Goal: Information Seeking & Learning: Learn about a topic

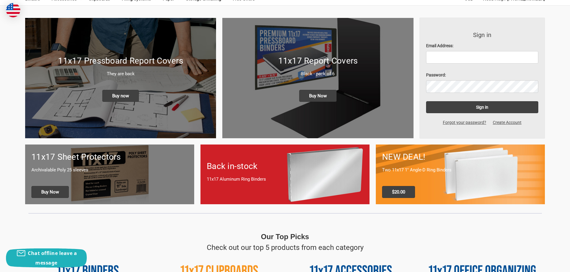
scroll to position [90, 0]
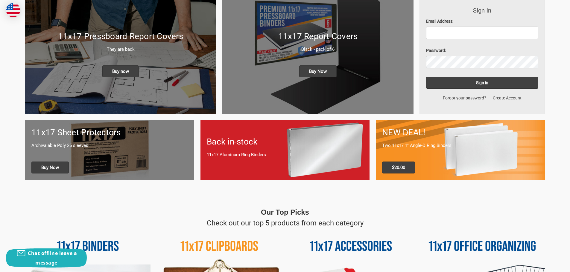
click at [91, 130] on h1 "11x17 Sheet Protectors" at bounding box center [109, 133] width 156 height 13
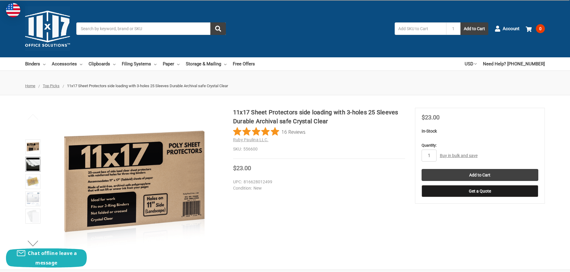
click at [38, 166] on img at bounding box center [32, 164] width 13 height 13
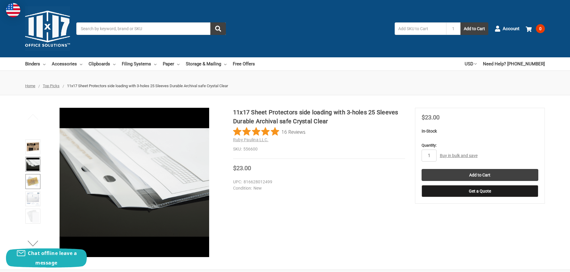
click at [34, 185] on img at bounding box center [32, 181] width 13 height 13
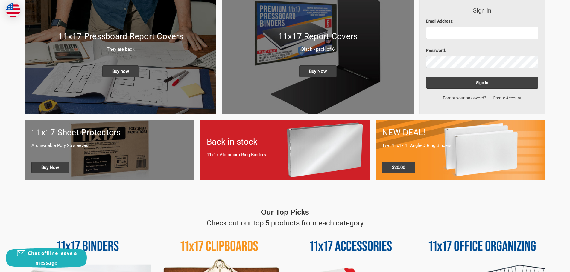
click at [260, 154] on p "11x17 Aluminum Ring Binders" at bounding box center [285, 155] width 156 height 7
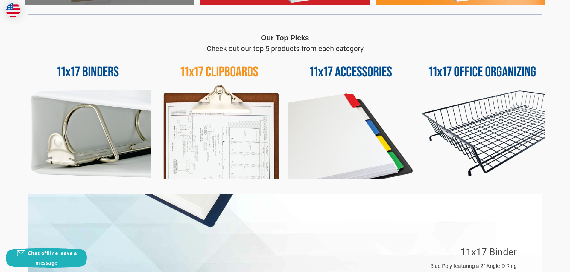
scroll to position [269, 0]
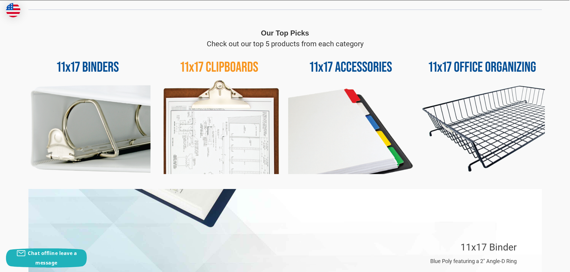
click at [344, 63] on img at bounding box center [350, 111] width 125 height 125
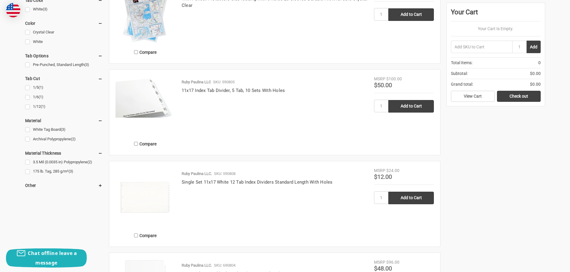
scroll to position [269, 0]
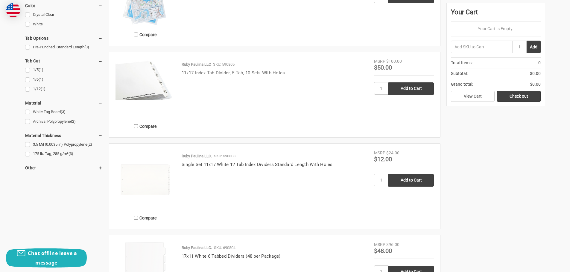
click at [240, 72] on link "11x17 Index Tab Divider, 5 Tab, 10 Sets With Holes" at bounding box center [233, 72] width 103 height 5
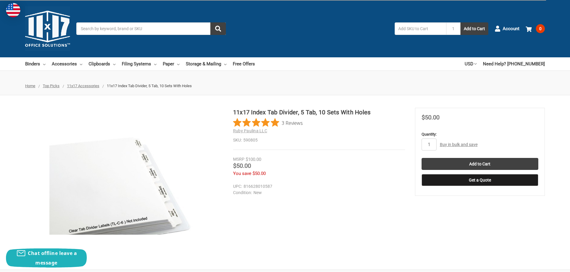
click at [145, 178] on img at bounding box center [124, 182] width 150 height 104
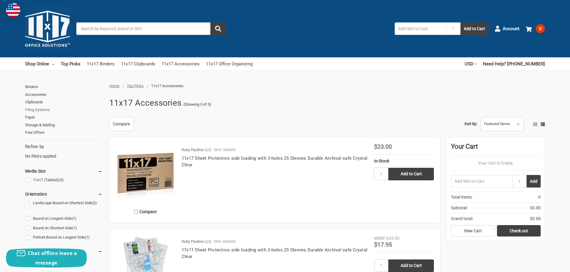
click at [45, 109] on link "Filing Systems" at bounding box center [63, 110] width 77 height 8
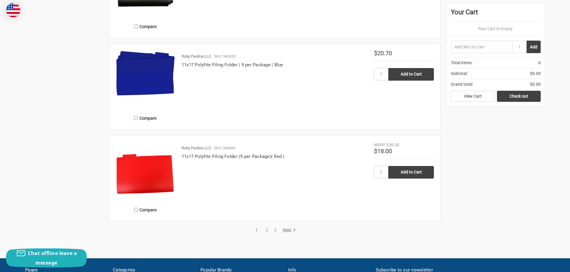
scroll to position [1196, 0]
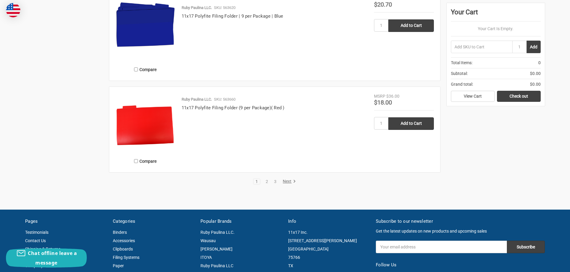
click at [290, 183] on link "Next" at bounding box center [288, 181] width 15 height 5
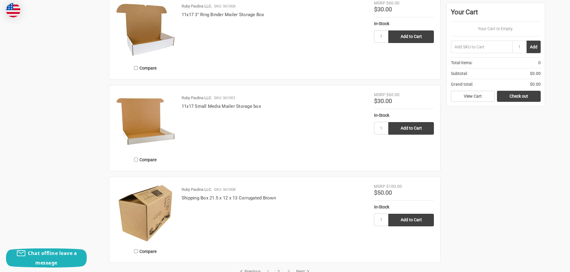
scroll to position [1166, 0]
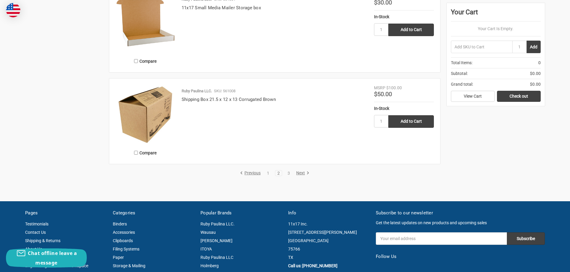
click at [301, 172] on link "Next" at bounding box center [301, 173] width 15 height 5
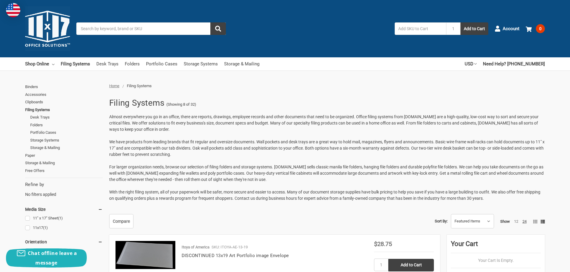
scroll to position [150, 0]
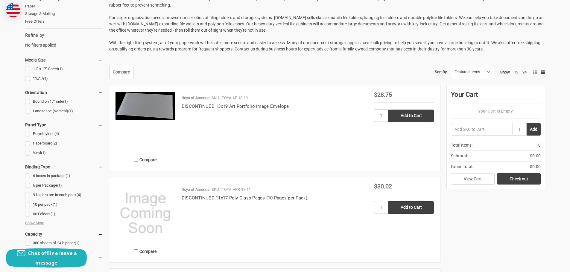
click at [299, 129] on div "Itoya of America SKU: ITOYA-AE-13-19 DISCONTINUED 13x19 Art Portfolio image Env…" at bounding box center [274, 130] width 199 height 70
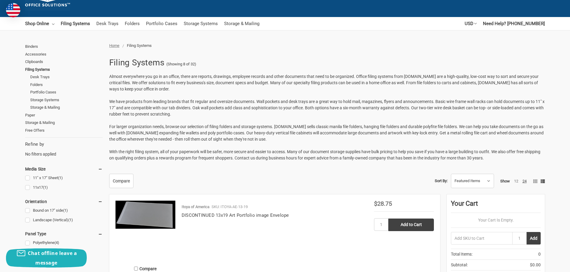
scroll to position [0, 0]
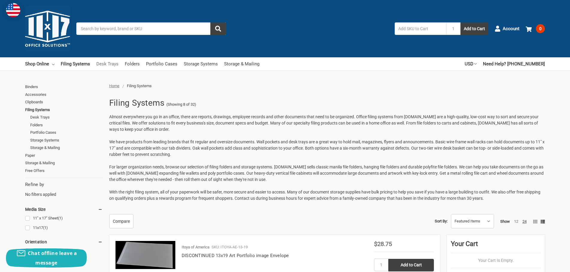
click at [109, 63] on link "Desk Trays" at bounding box center [107, 63] width 22 height 13
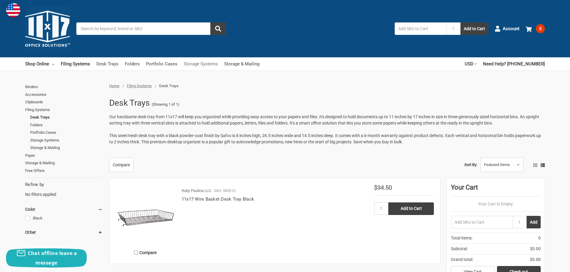
click at [197, 65] on link "Storage Systems" at bounding box center [201, 63] width 34 height 13
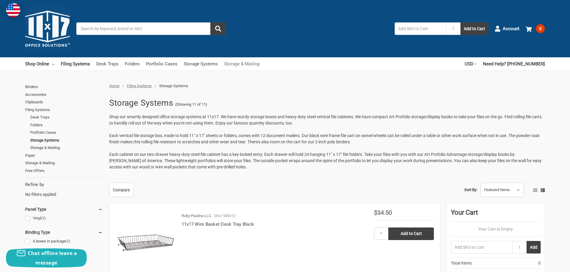
click at [247, 66] on link "Storage & Mailing" at bounding box center [241, 63] width 35 height 13
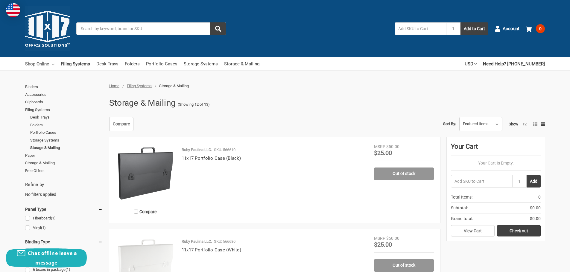
click at [33, 63] on link "Shop Online" at bounding box center [39, 63] width 29 height 13
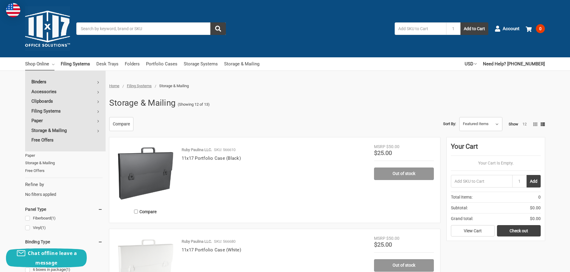
click at [47, 80] on link "Binders" at bounding box center [65, 82] width 80 height 10
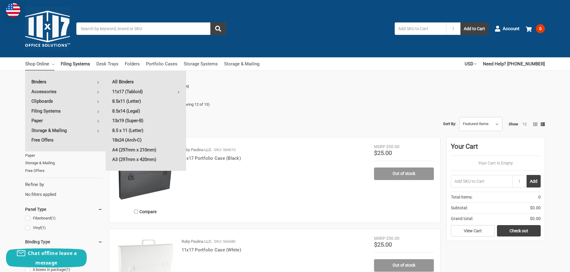
click at [127, 81] on link "All Binders" at bounding box center [146, 82] width 80 height 10
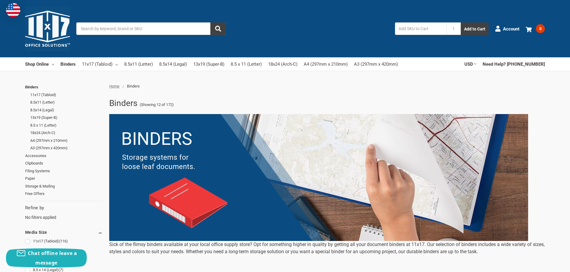
click at [95, 26] on input "Search" at bounding box center [151, 28] width 150 height 13
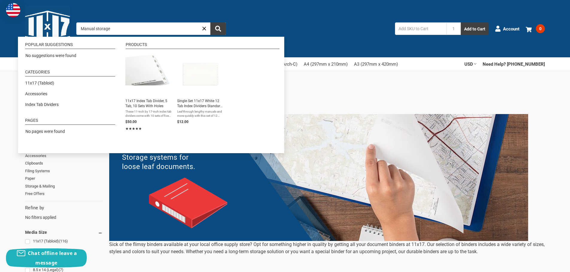
type input "Manual storage"
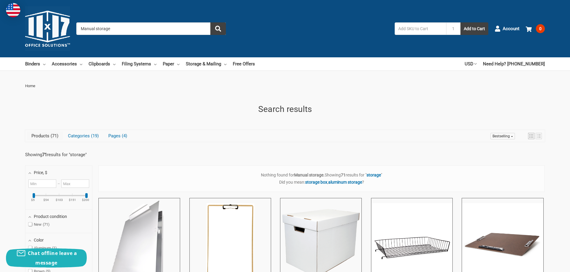
click at [120, 26] on input "Manual storage" at bounding box center [151, 28] width 150 height 13
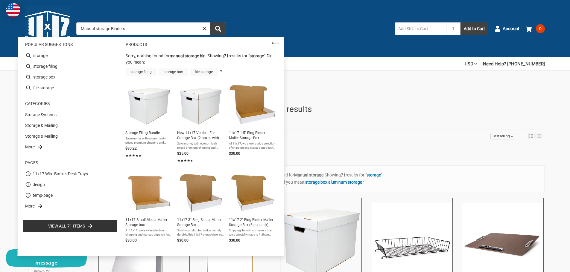
type input "storage"
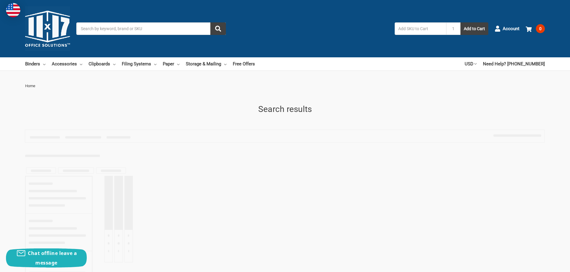
type input "storage"
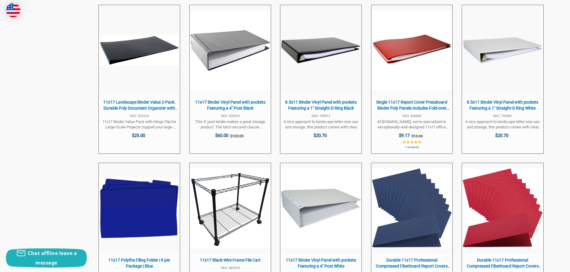
scroll to position [479, 0]
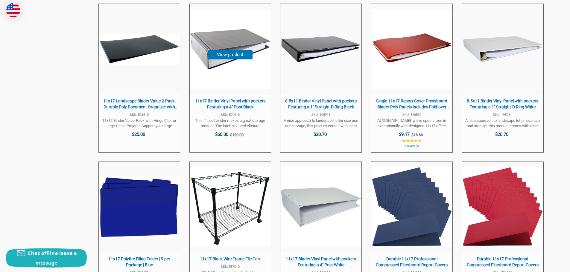
click at [231, 103] on span "11x17 Binder Vinyl Panel with pockets Featuring a 4" Post Black" at bounding box center [230, 104] width 75 height 12
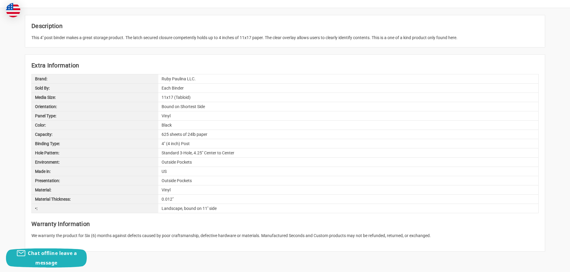
scroll to position [299, 0]
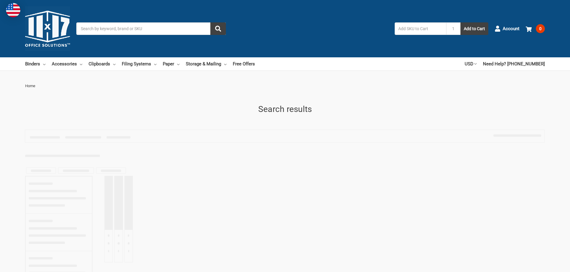
type input "storage"
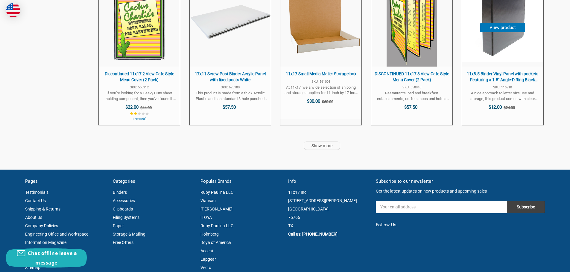
scroll to position [1615, 0]
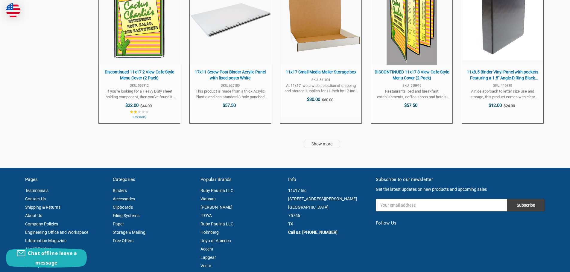
click at [321, 141] on link "Show more" at bounding box center [322, 144] width 36 height 8
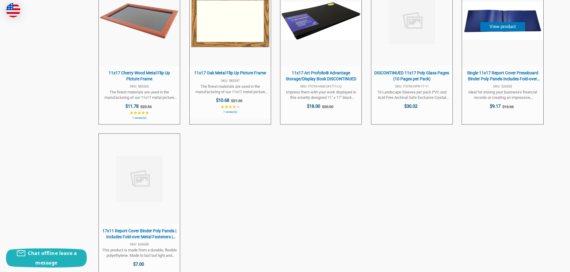
scroll to position [2303, 0]
